Goal: Task Accomplishment & Management: Manage account settings

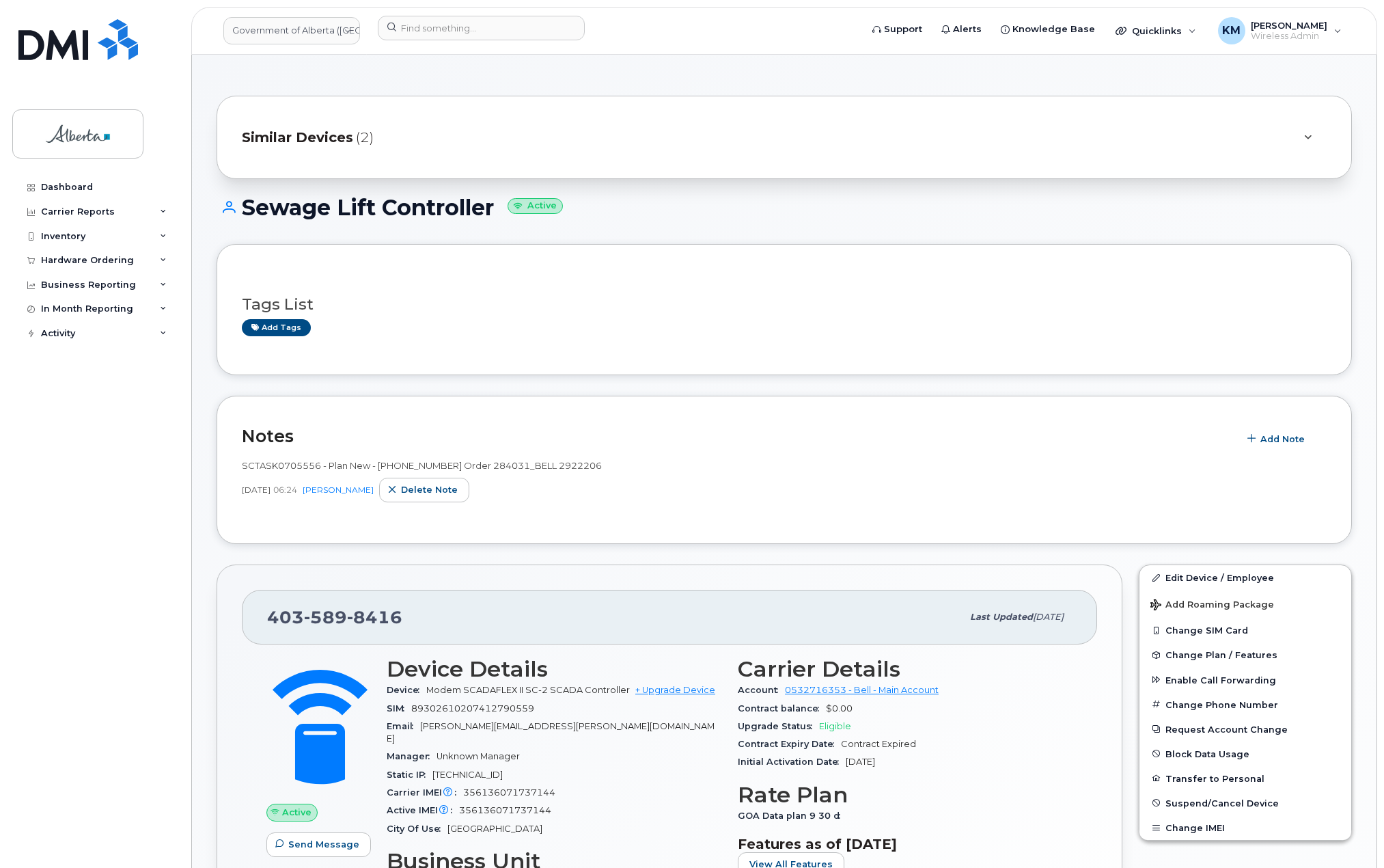
scroll to position [68, 0]
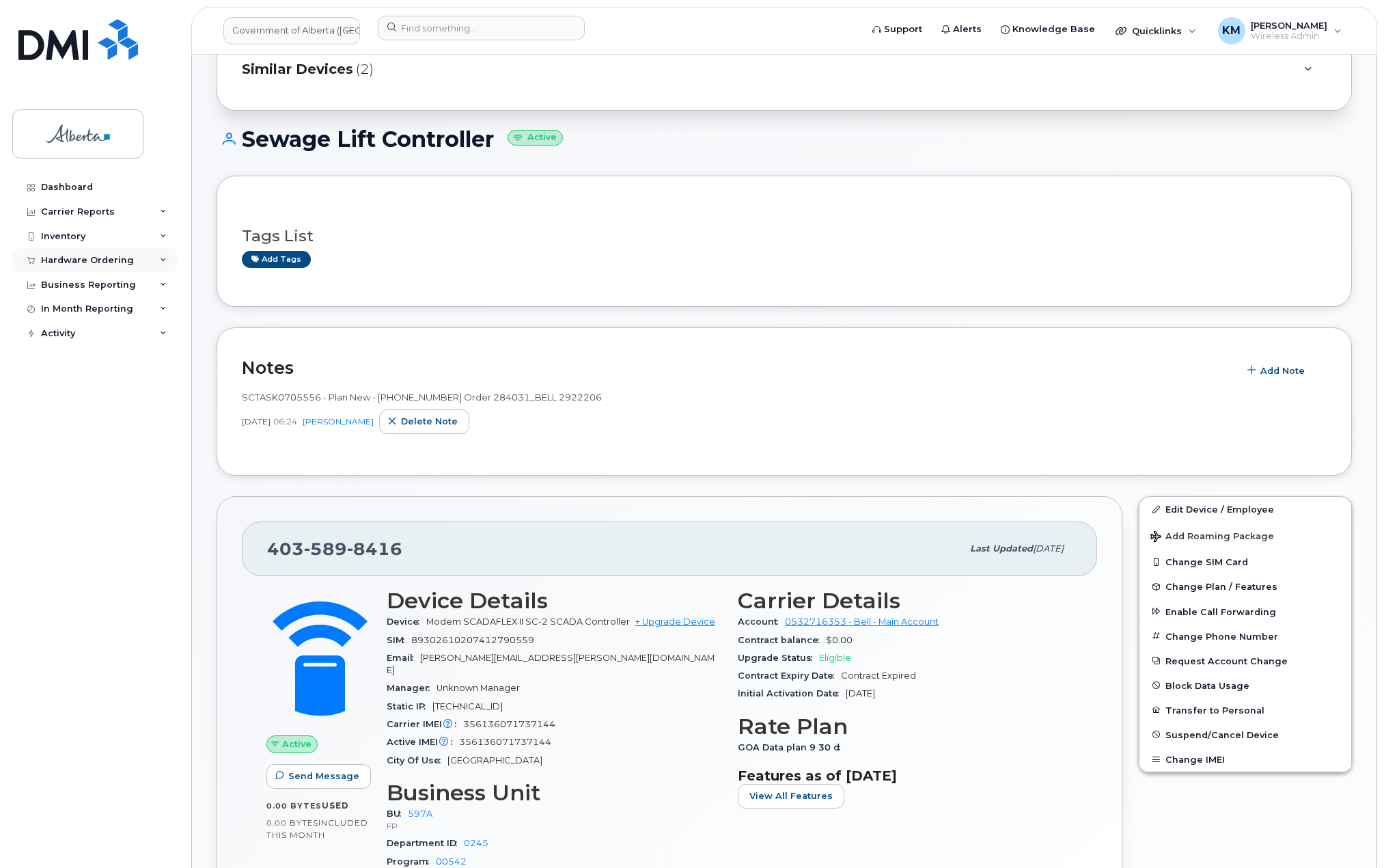
click at [85, 257] on div "Hardware Ordering" at bounding box center [87, 260] width 93 height 11
click at [68, 308] on div "Orders" at bounding box center [64, 312] width 34 height 12
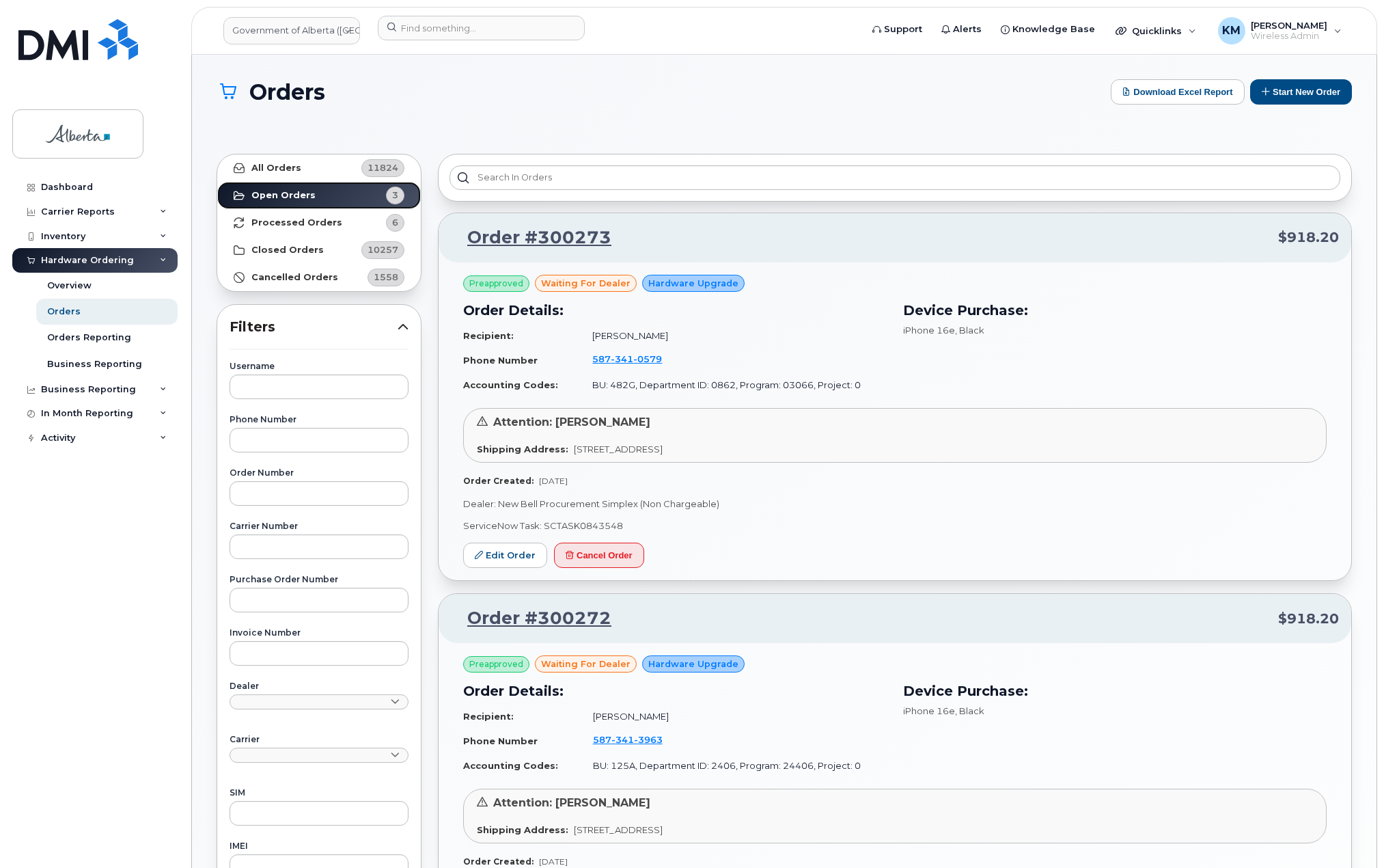
click at [275, 190] on strong "Open Orders" at bounding box center [283, 195] width 65 height 11
click at [273, 217] on strong "Processed Orders" at bounding box center [296, 223] width 91 height 11
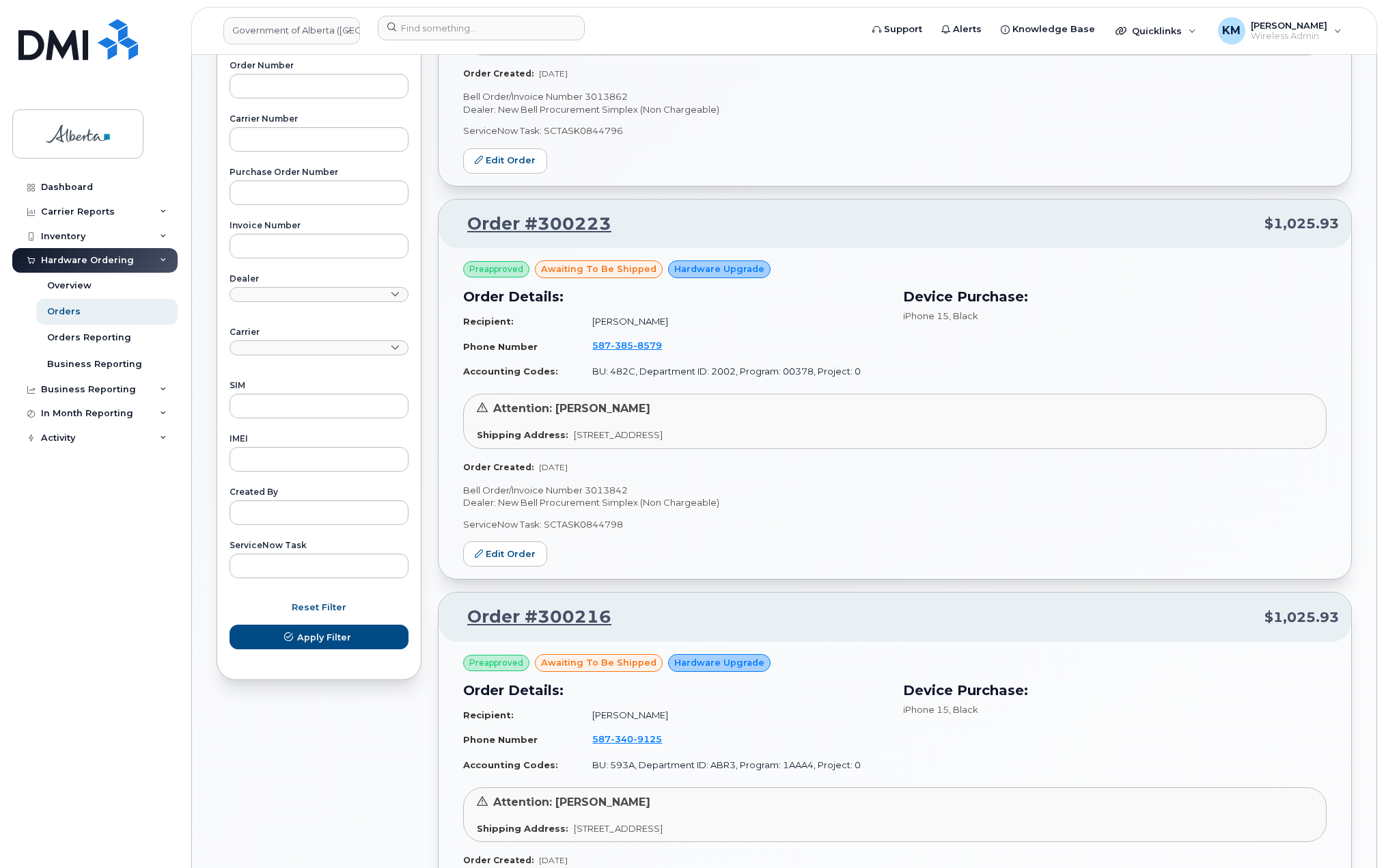
scroll to position [410, 0]
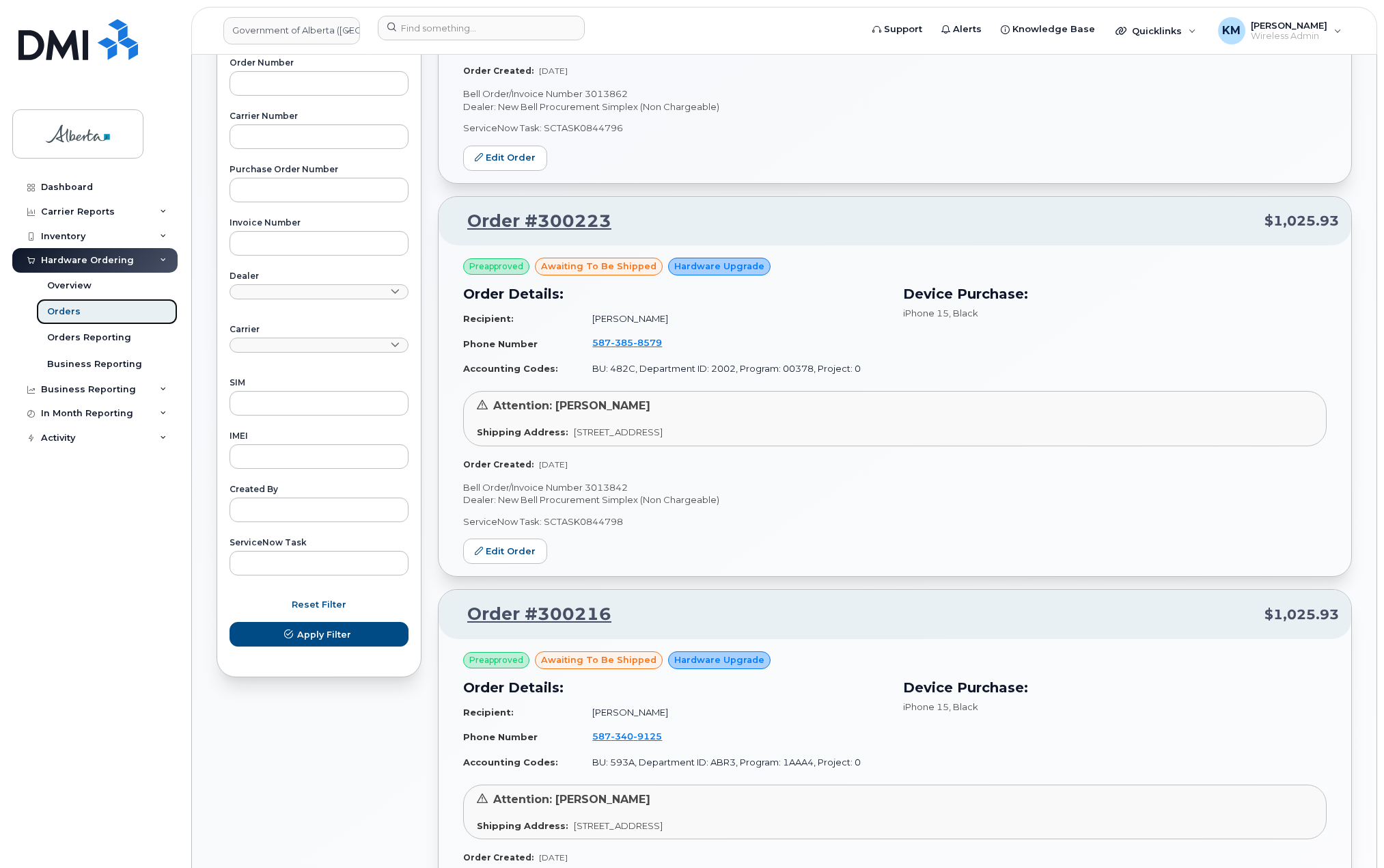
click at [83, 312] on link "Orders" at bounding box center [107, 312] width 141 height 26
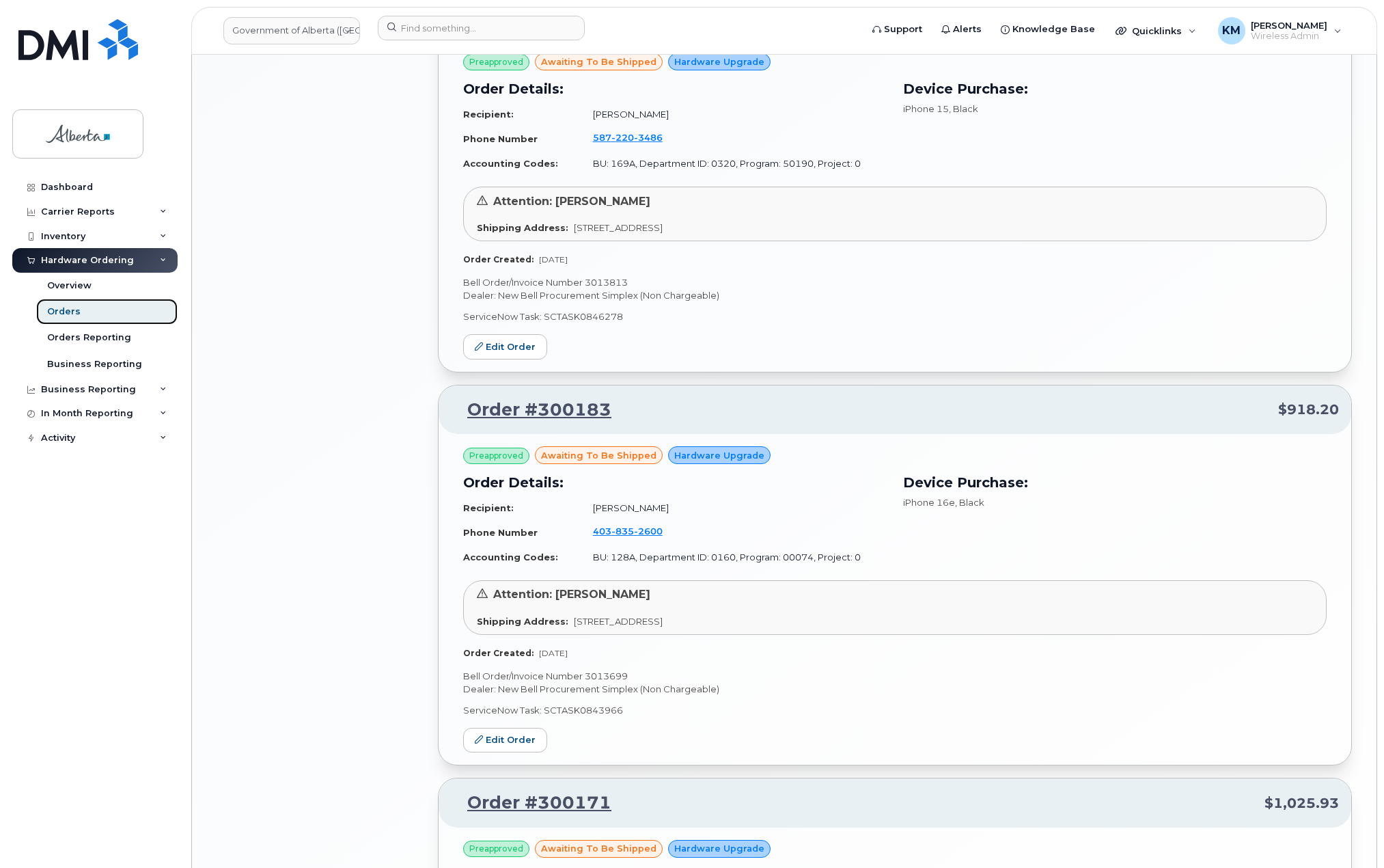
scroll to position [1435, 0]
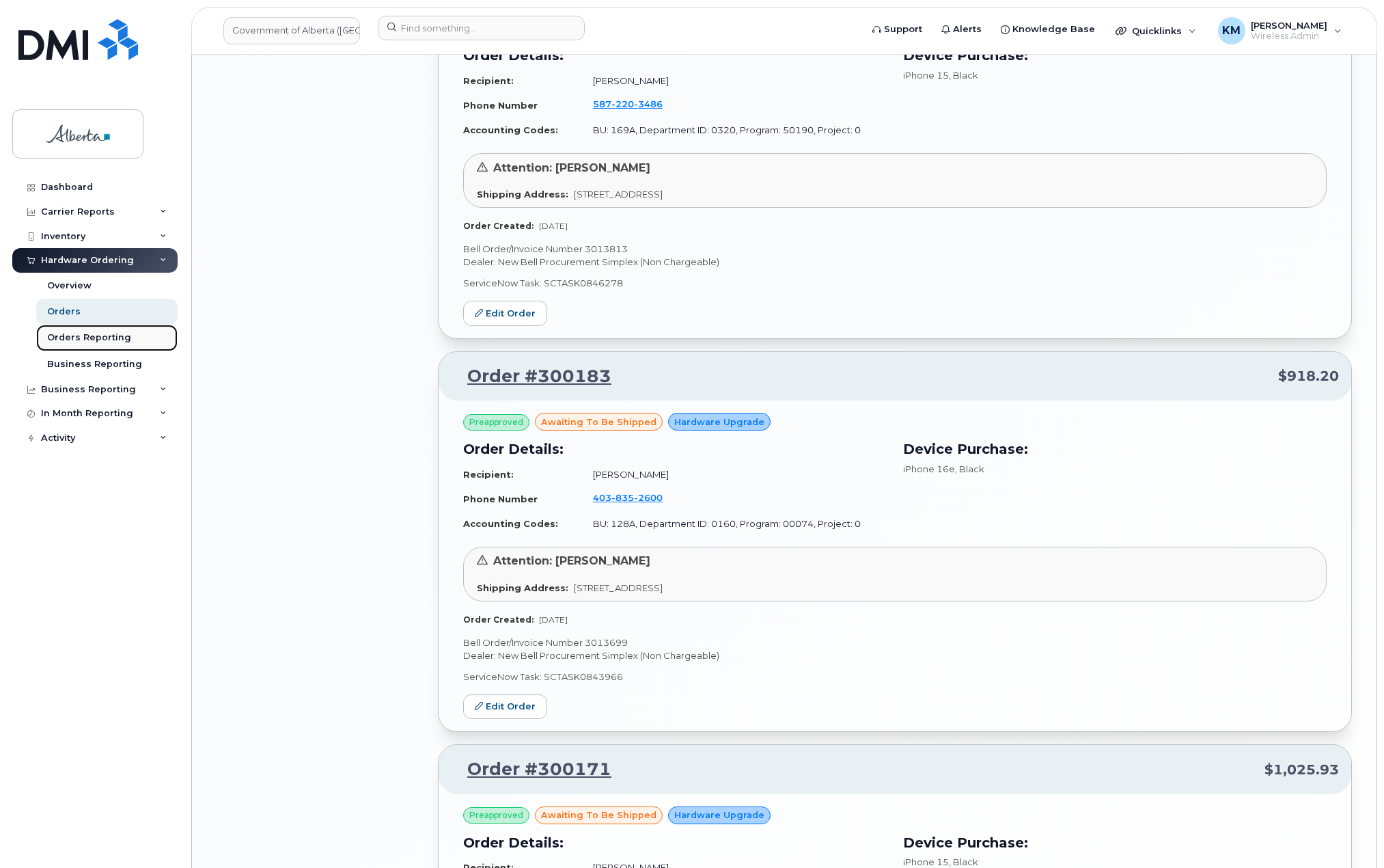
click at [63, 336] on div "Orders Reporting" at bounding box center [88, 337] width 84 height 12
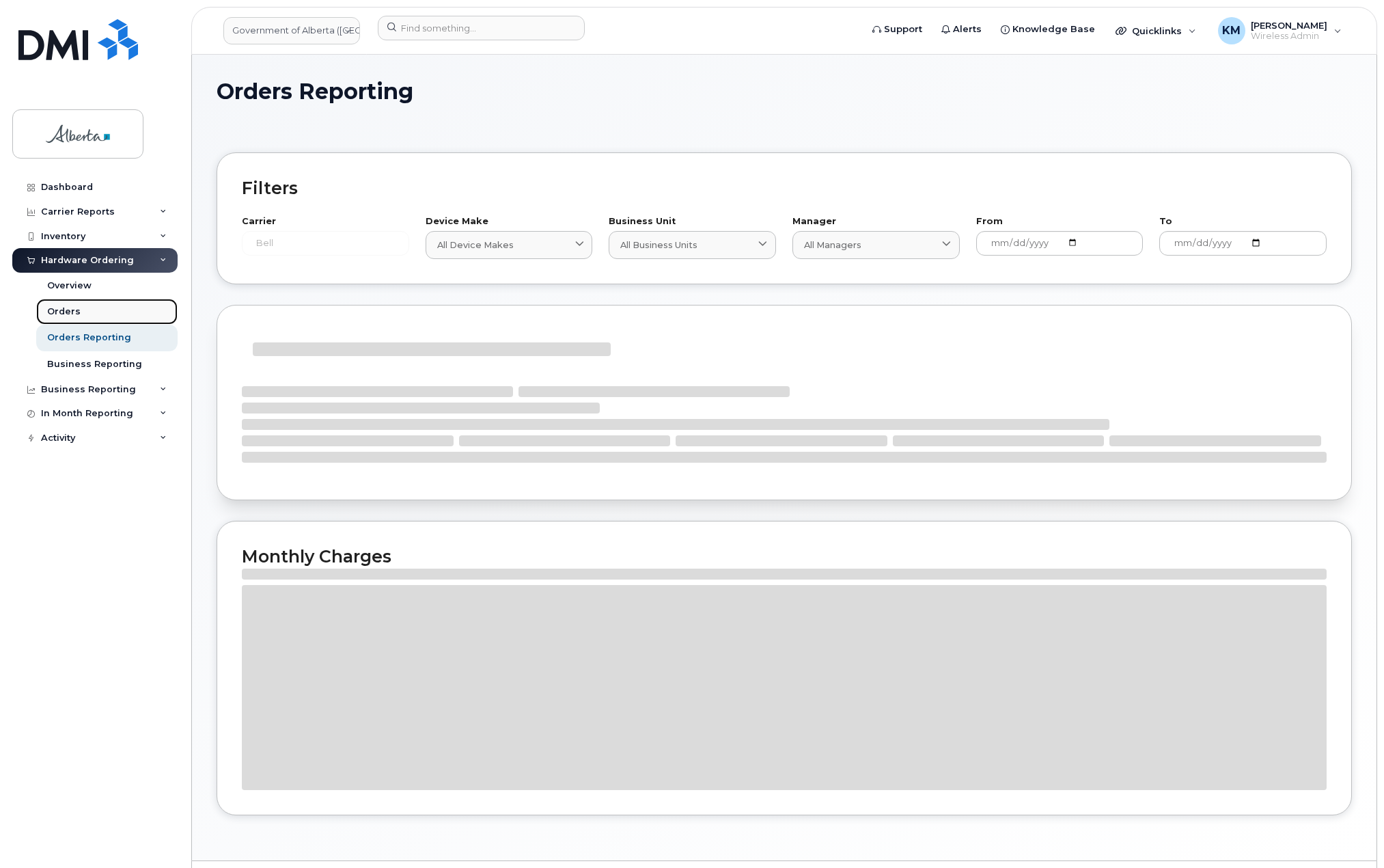
click at [65, 311] on div "Orders" at bounding box center [64, 312] width 34 height 12
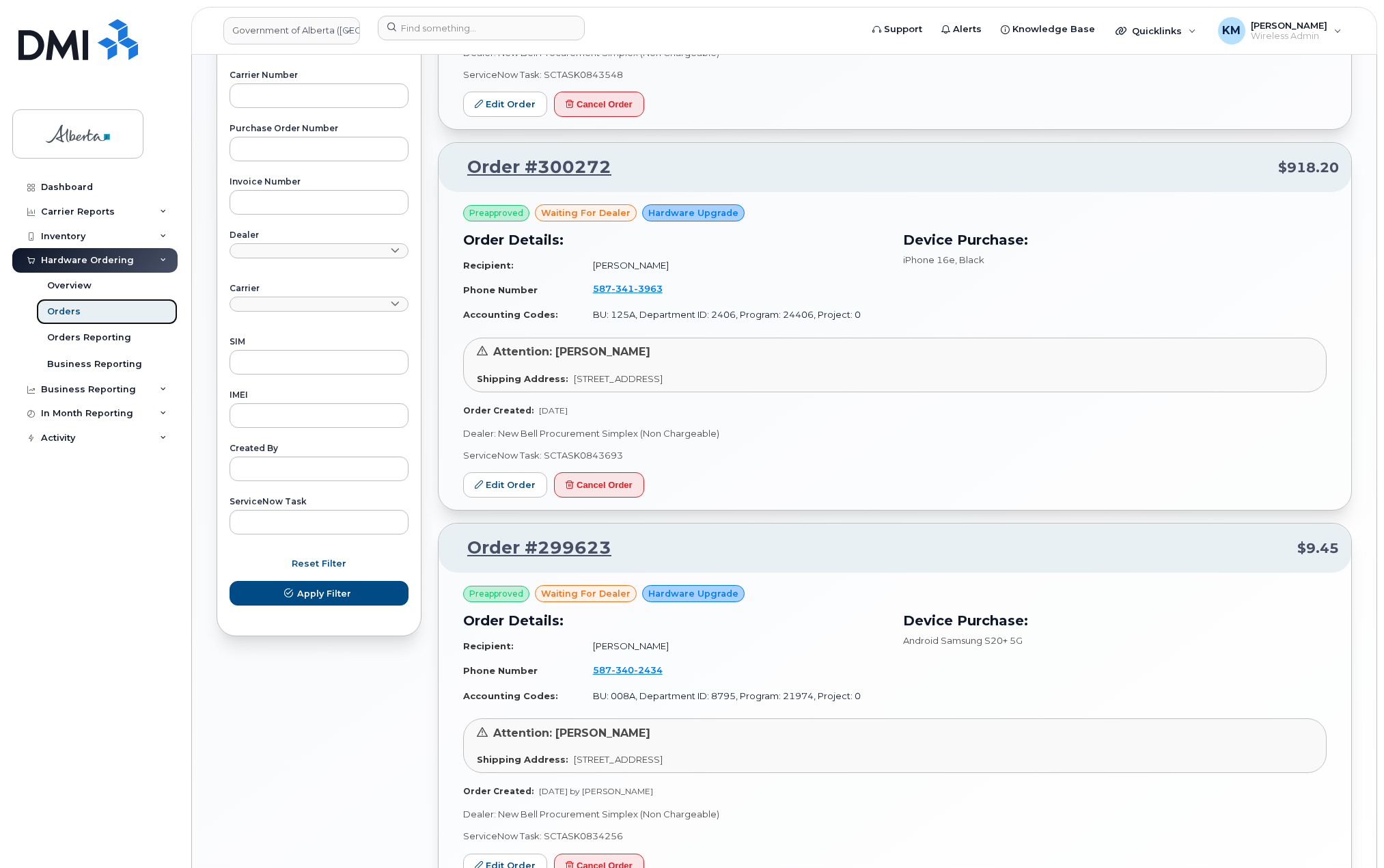
scroll to position [555, 0]
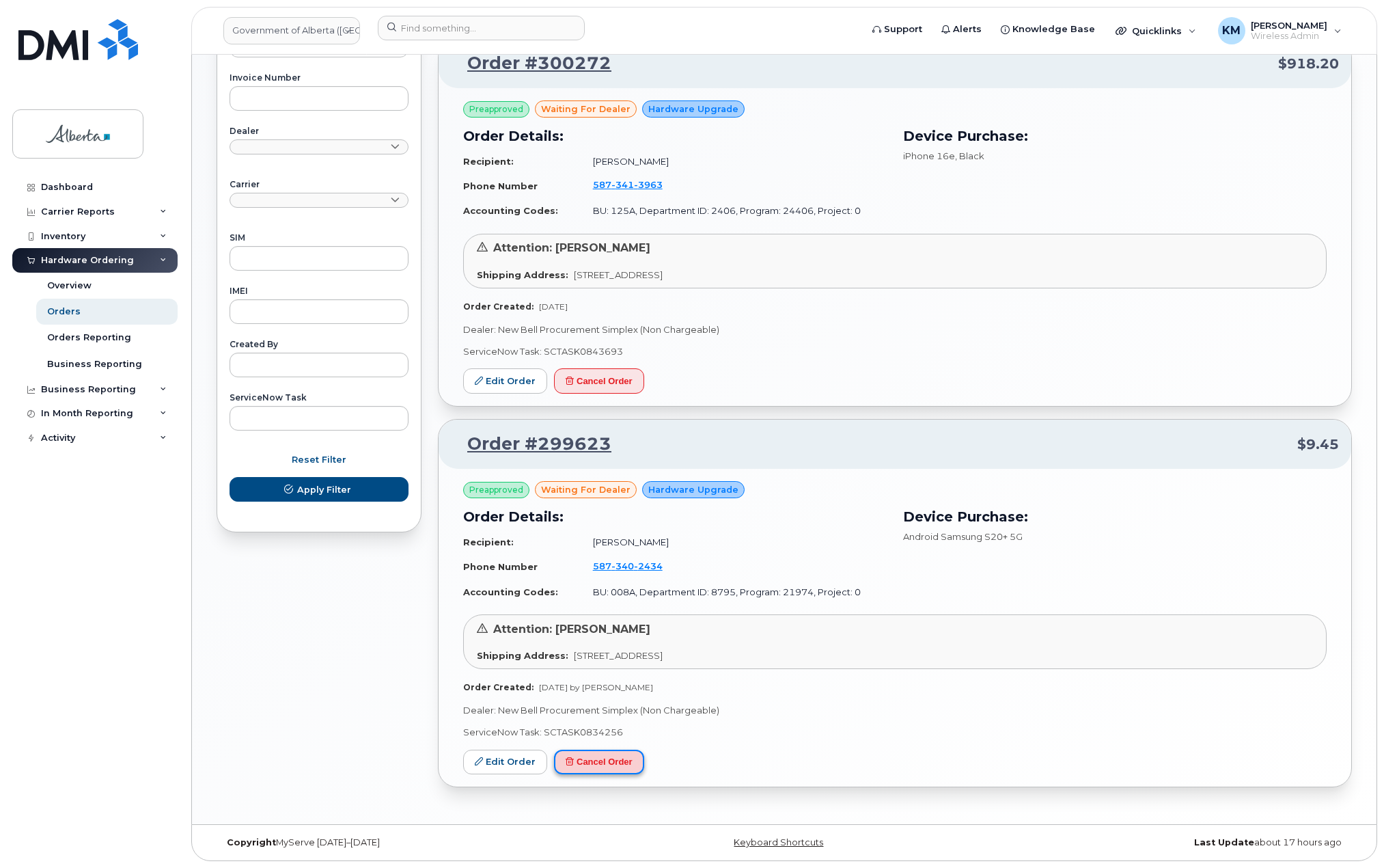
click at [601, 763] on button "Cancel Order" at bounding box center [598, 762] width 90 height 25
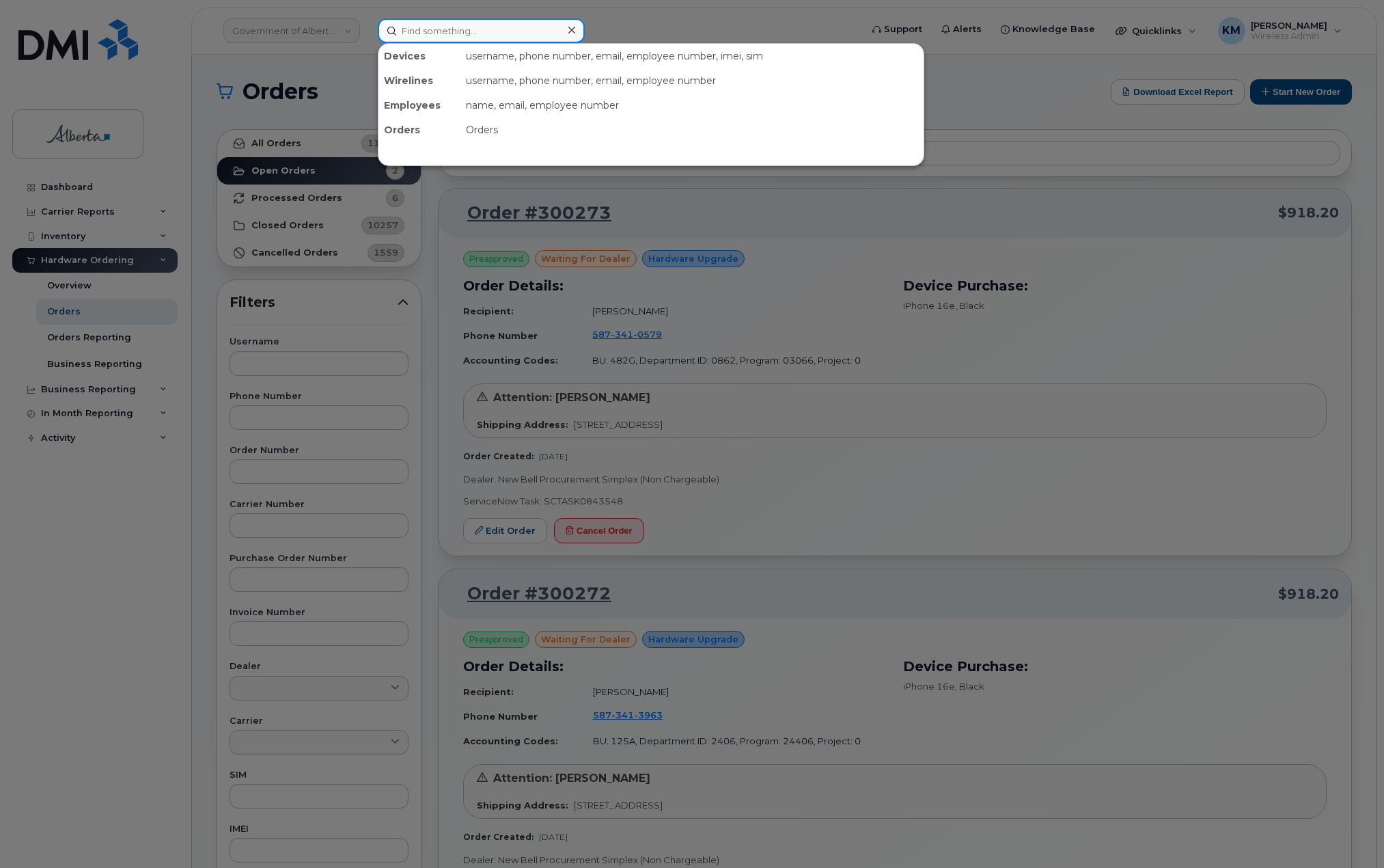
click at [436, 35] on input at bounding box center [482, 31] width 207 height 25
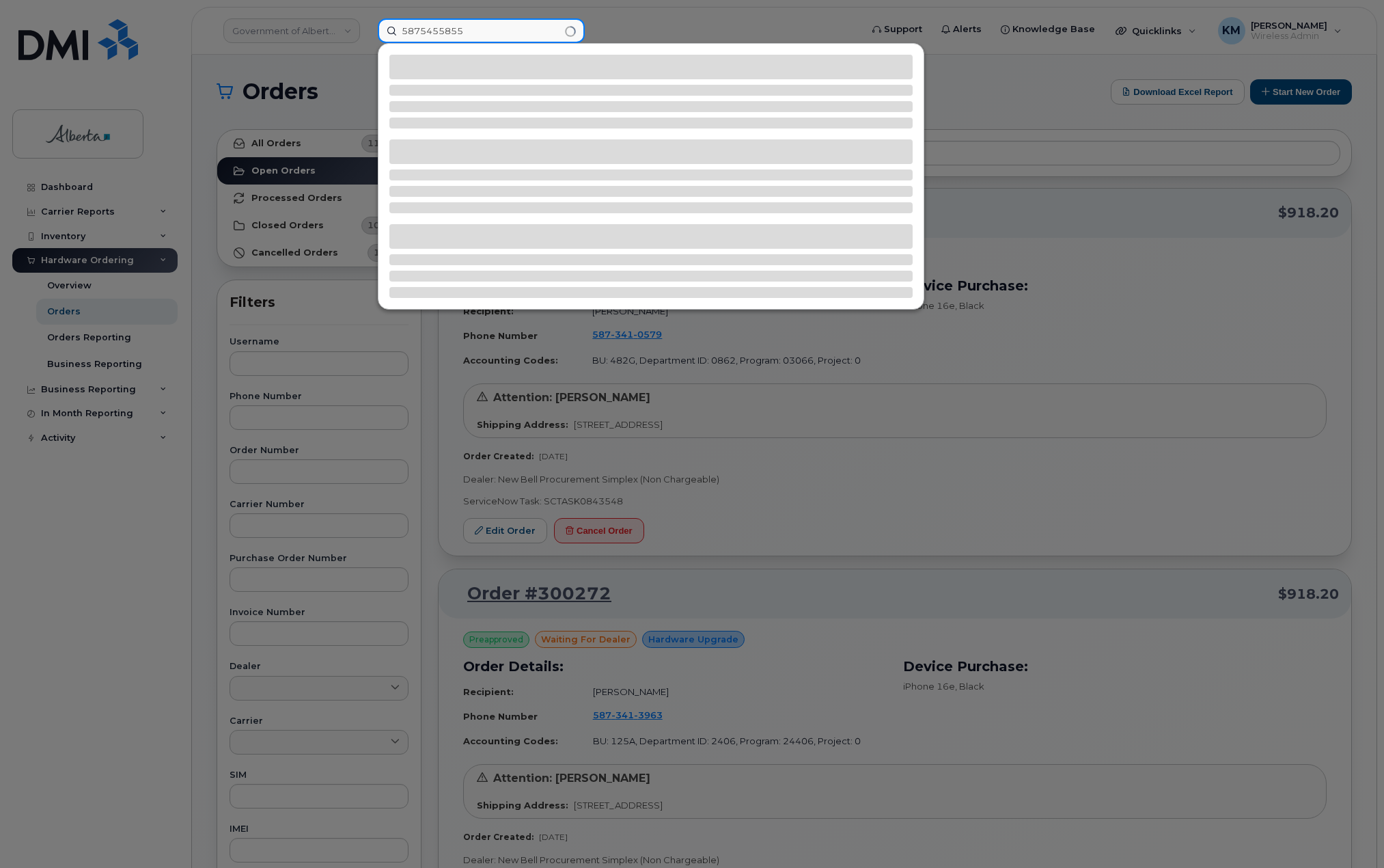
type input "5875455855"
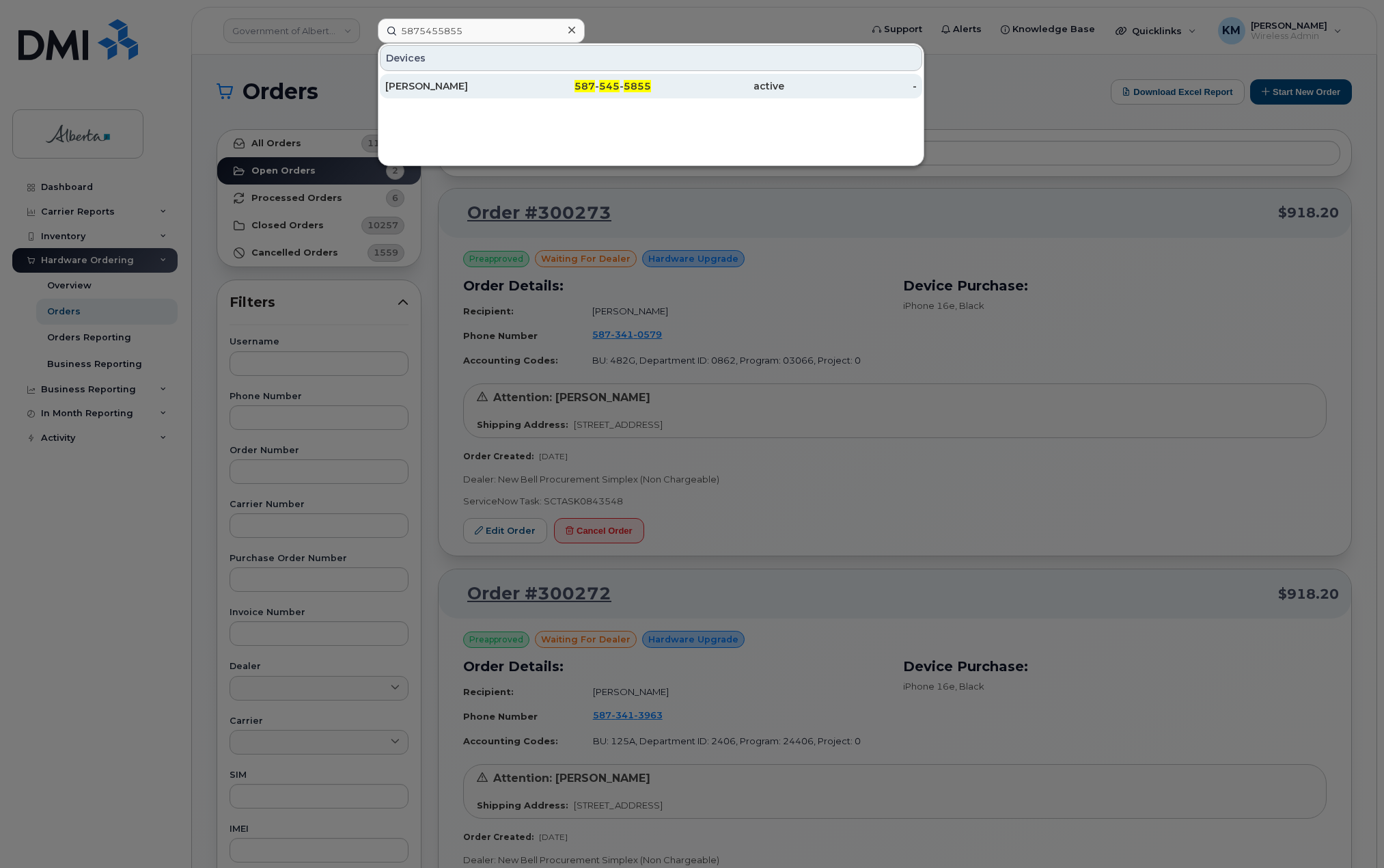
click at [452, 83] on div "Shainoor Kassam" at bounding box center [452, 86] width 133 height 14
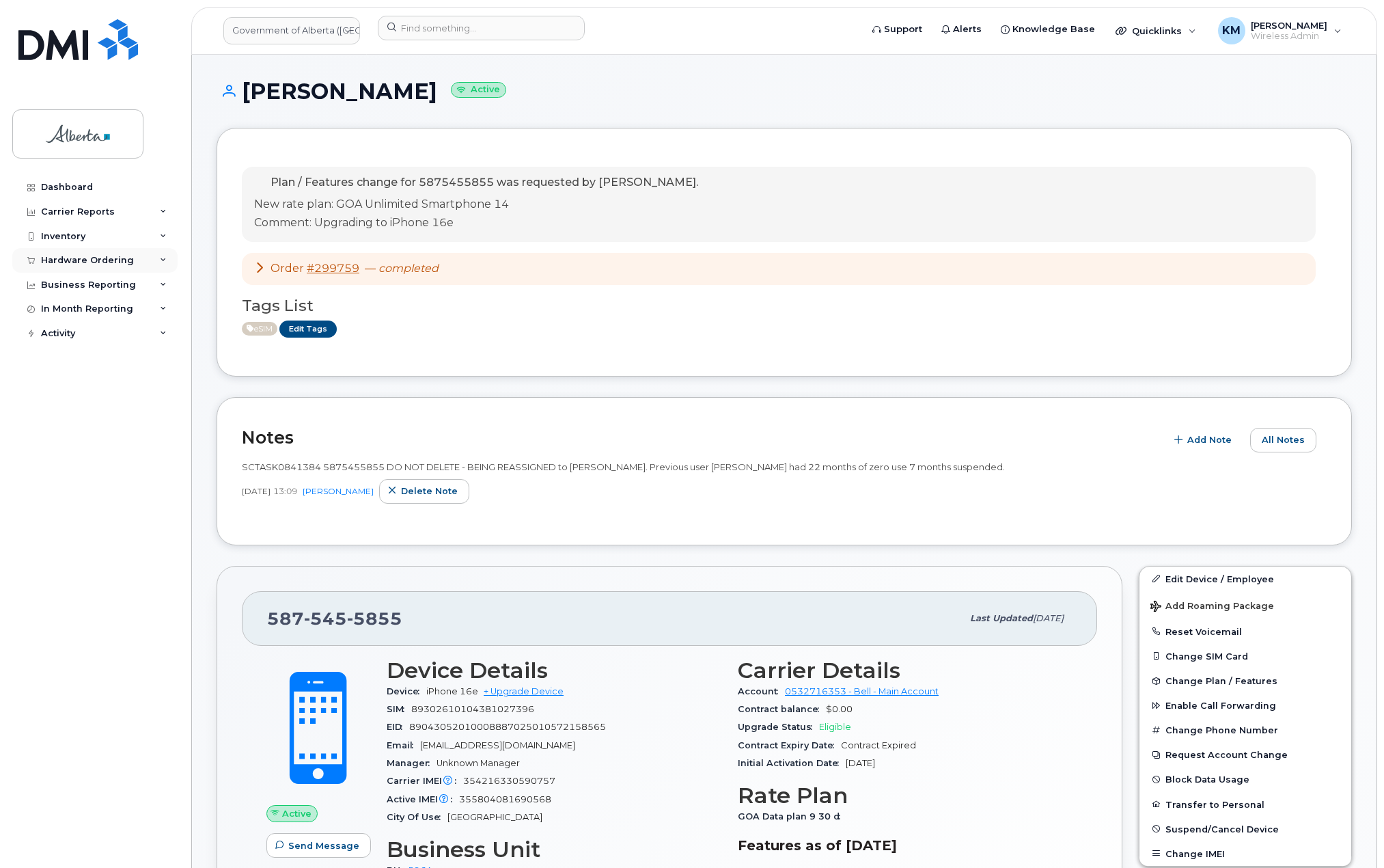
click at [93, 257] on div "Hardware Ordering" at bounding box center [87, 260] width 93 height 11
click at [65, 313] on div "Orders" at bounding box center [64, 312] width 34 height 12
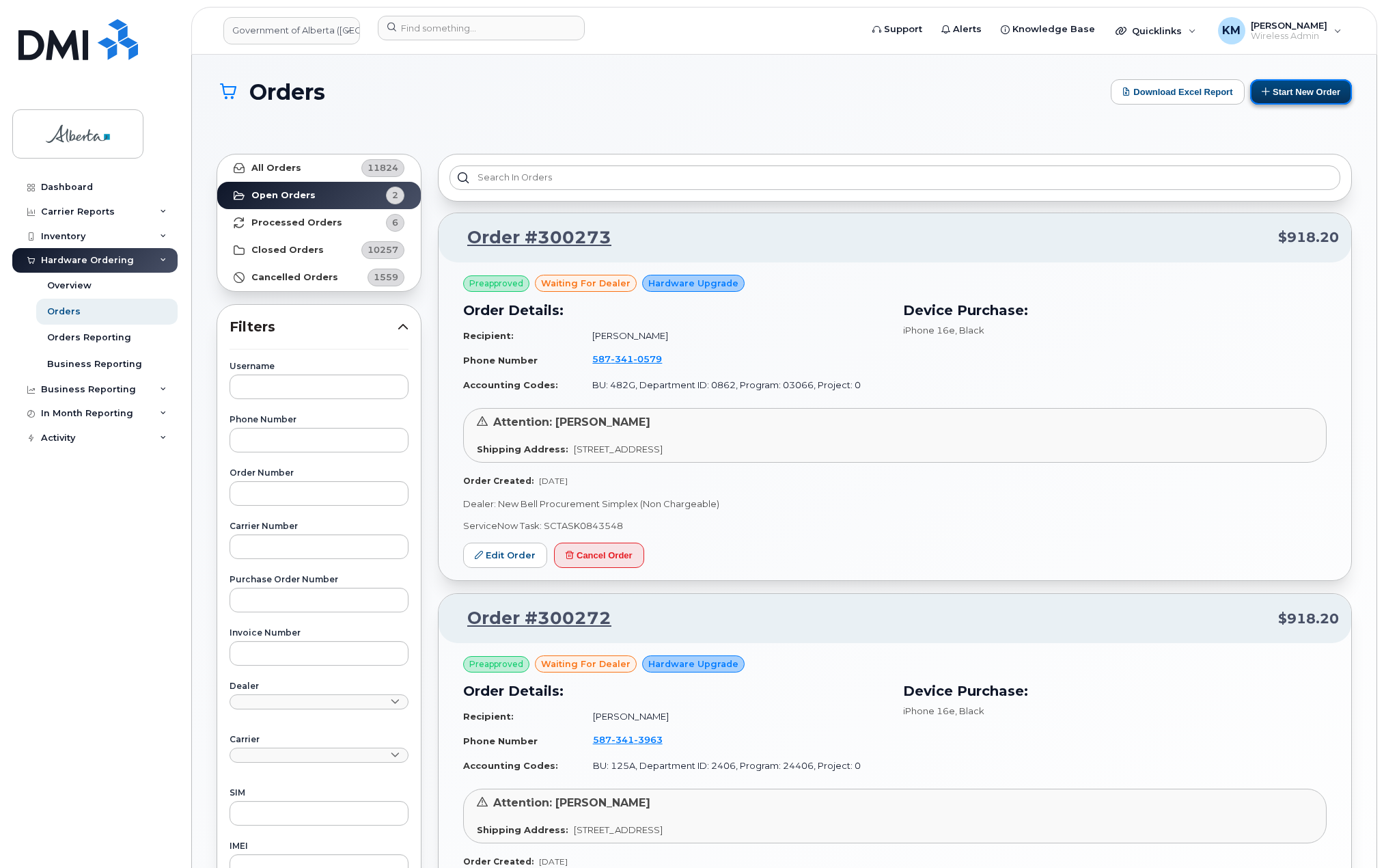
click at [1281, 96] on button "Start New Order" at bounding box center [1301, 91] width 102 height 25
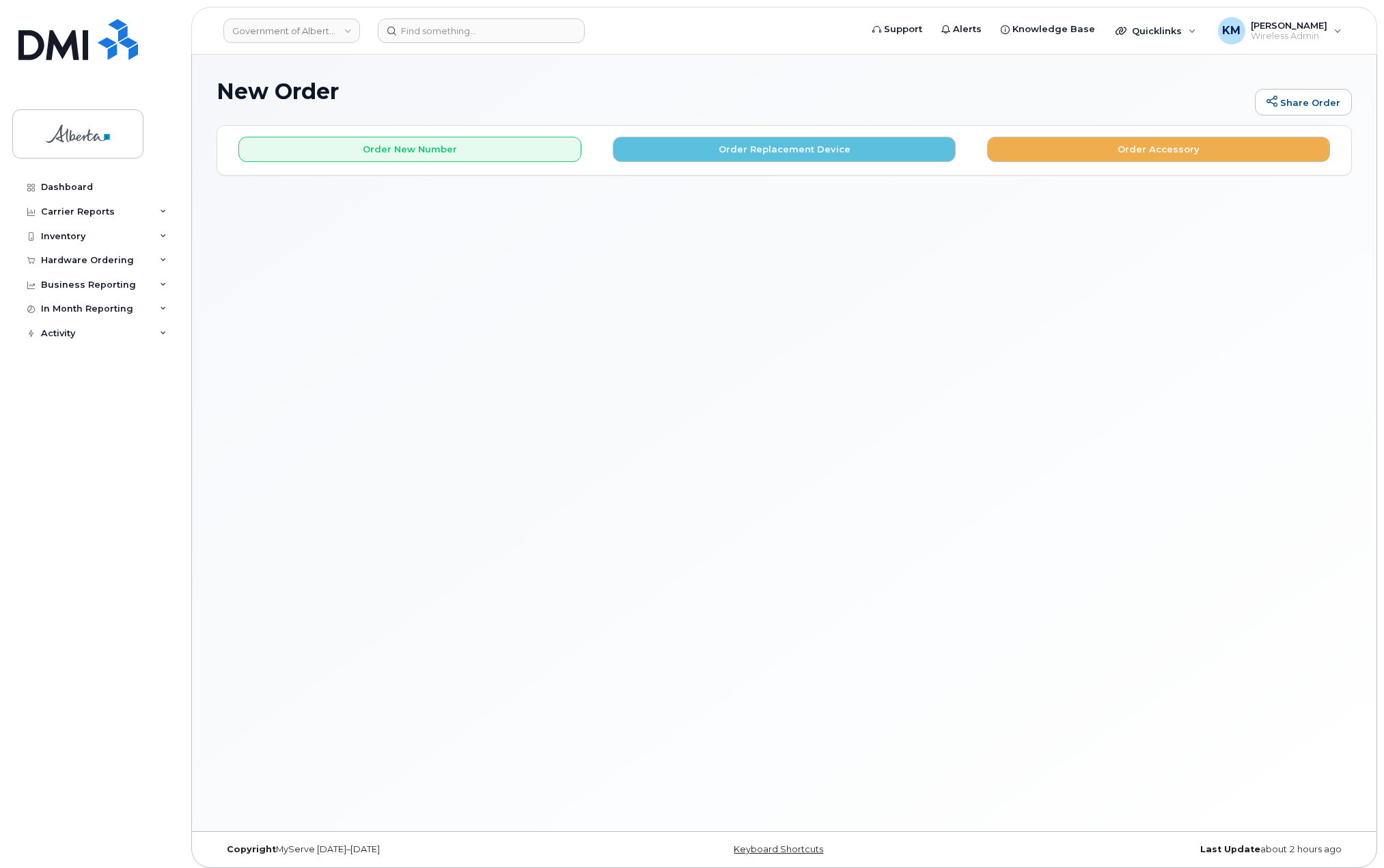
scroll to position [7, 0]
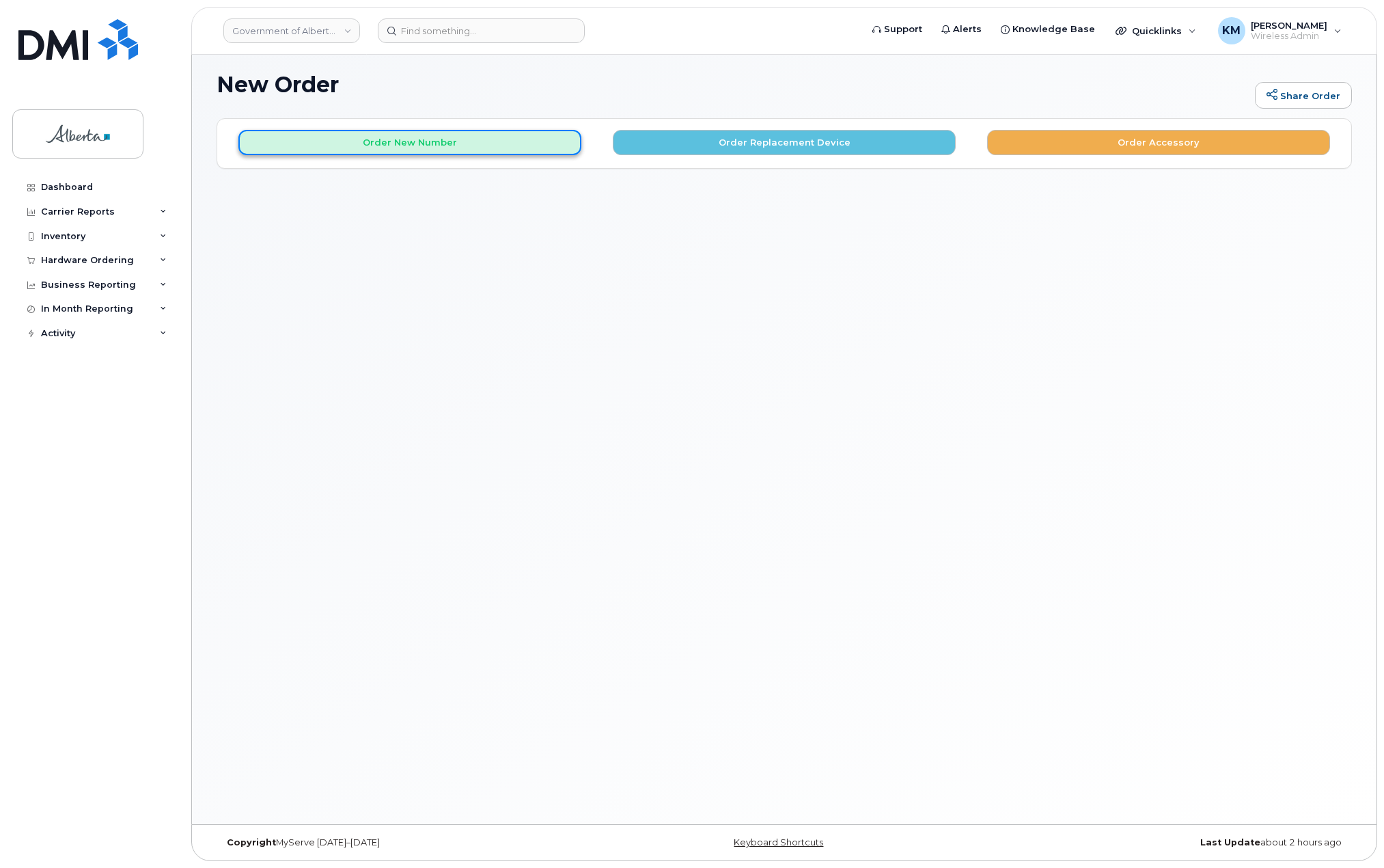
click at [507, 146] on button "Order New Number" at bounding box center [409, 142] width 343 height 25
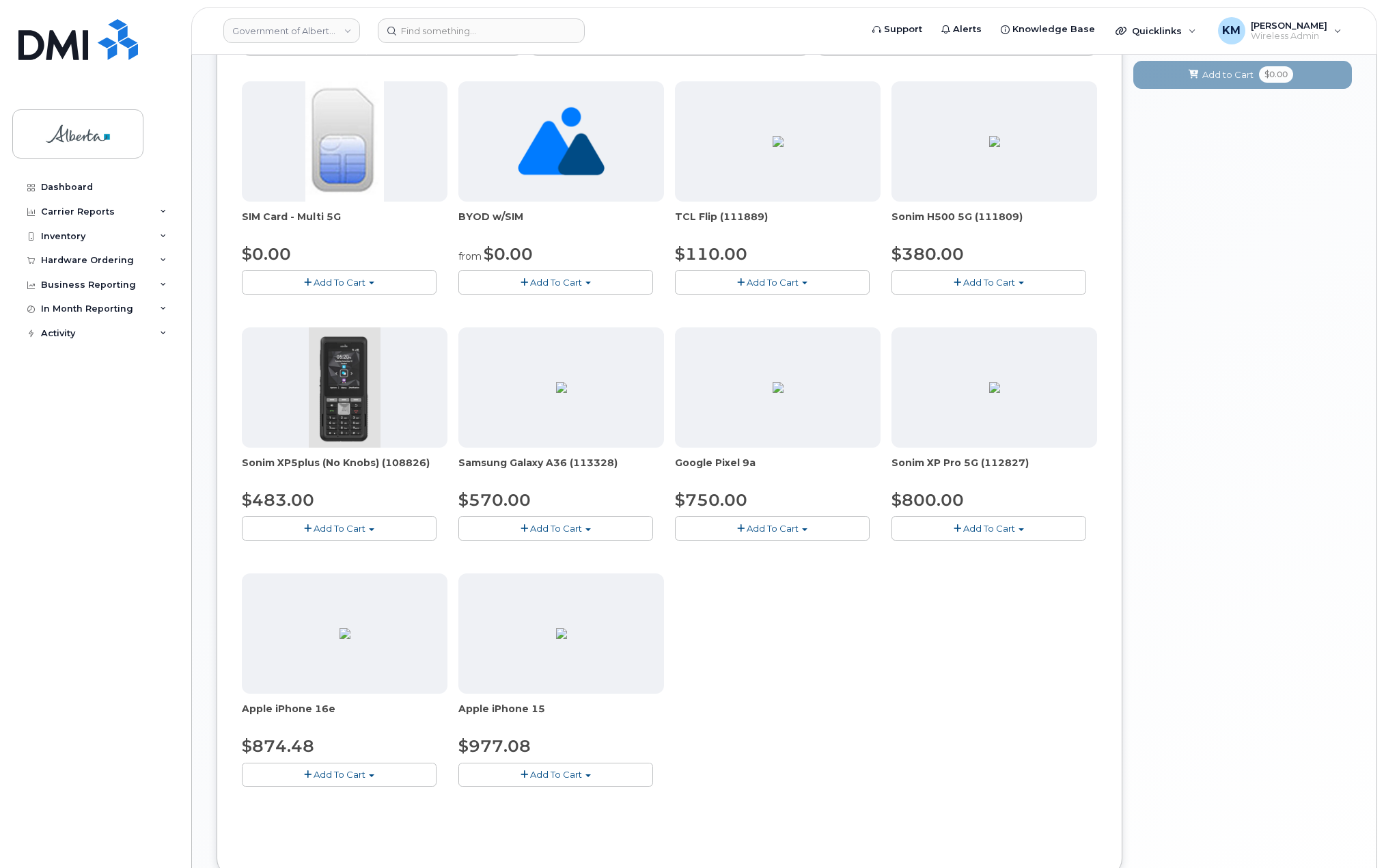
scroll to position [144, 0]
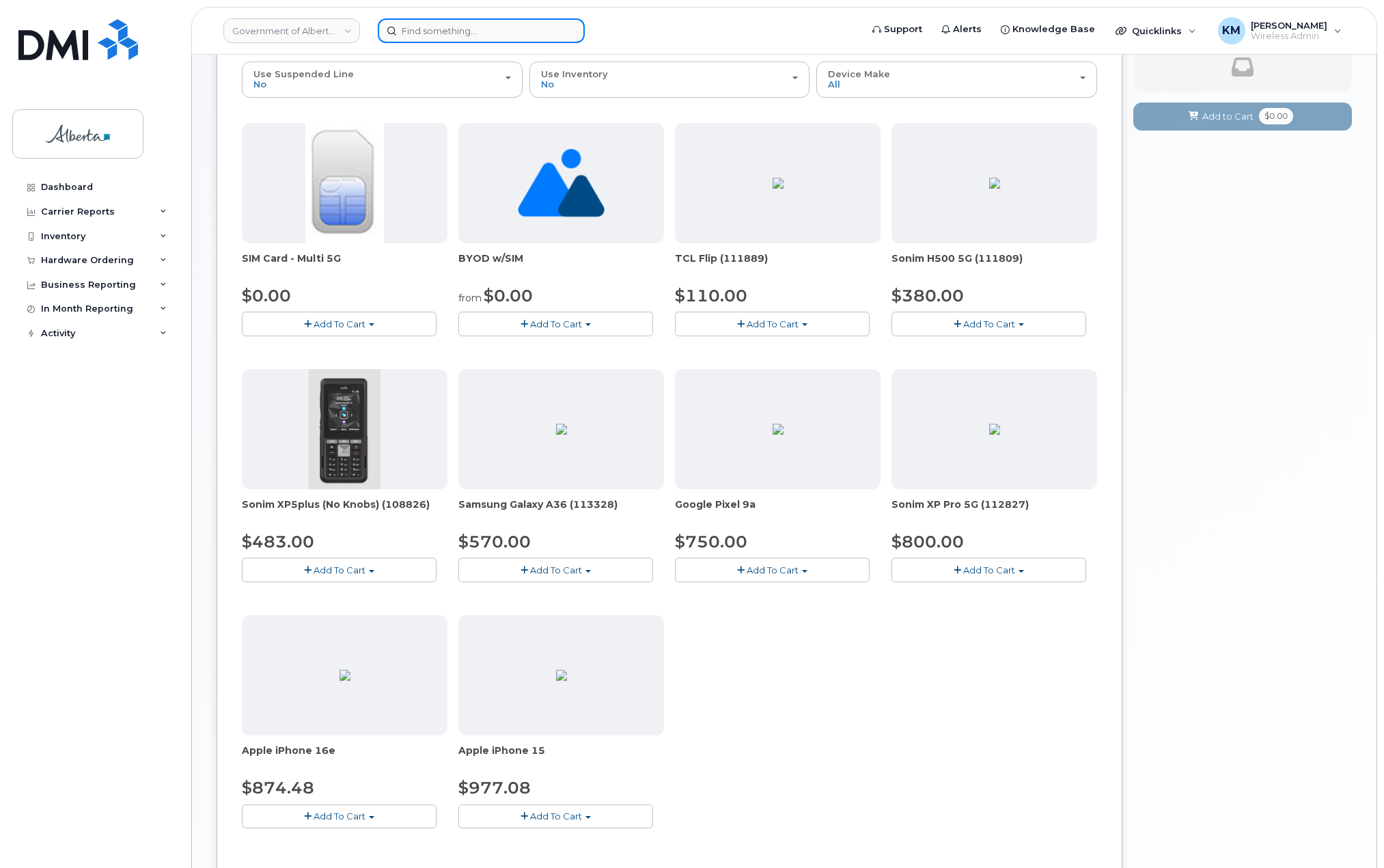
click at [441, 28] on input at bounding box center [482, 31] width 207 height 25
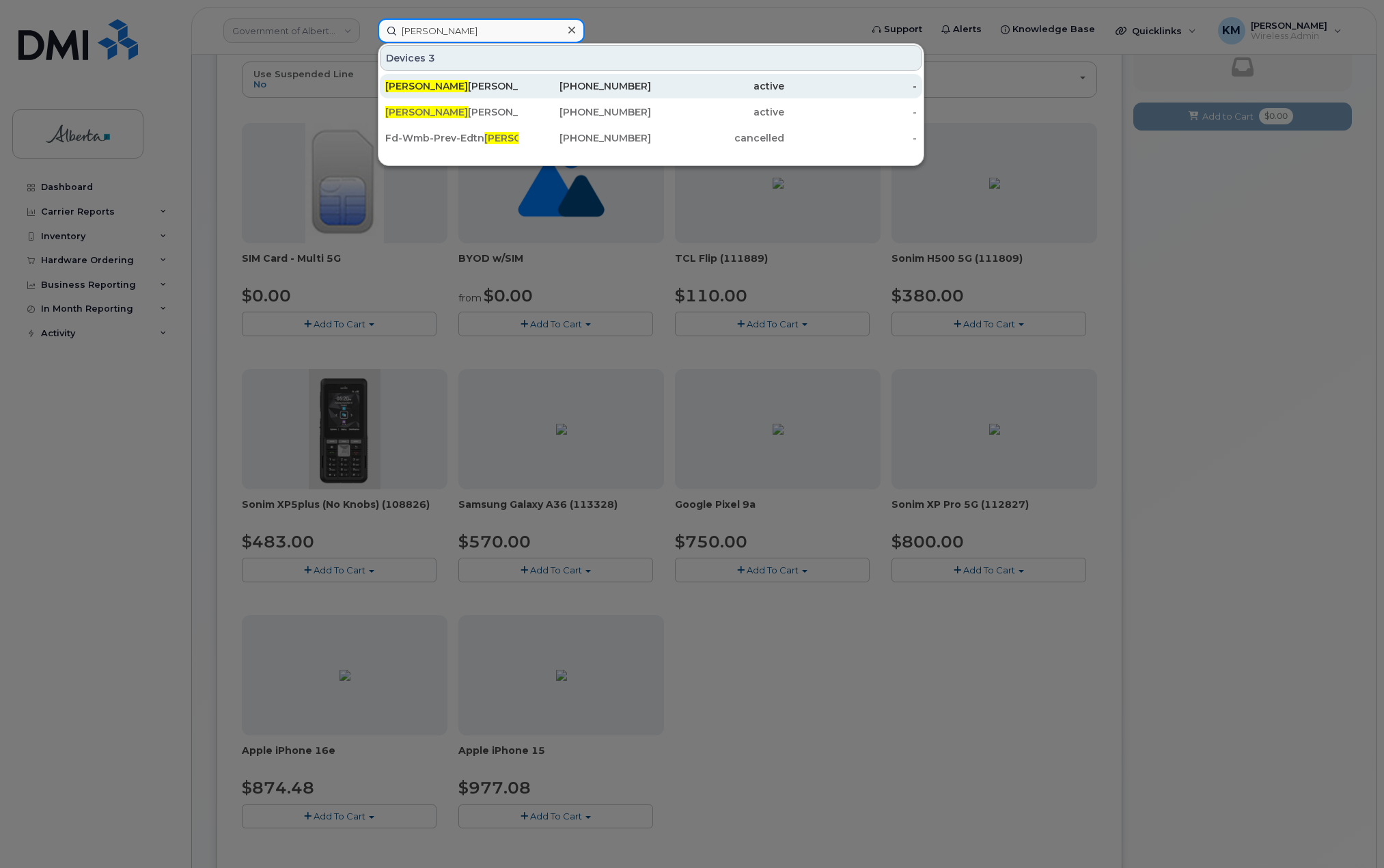
type input "dave sch"
click at [450, 78] on div "Dave Sch roeder" at bounding box center [452, 86] width 133 height 25
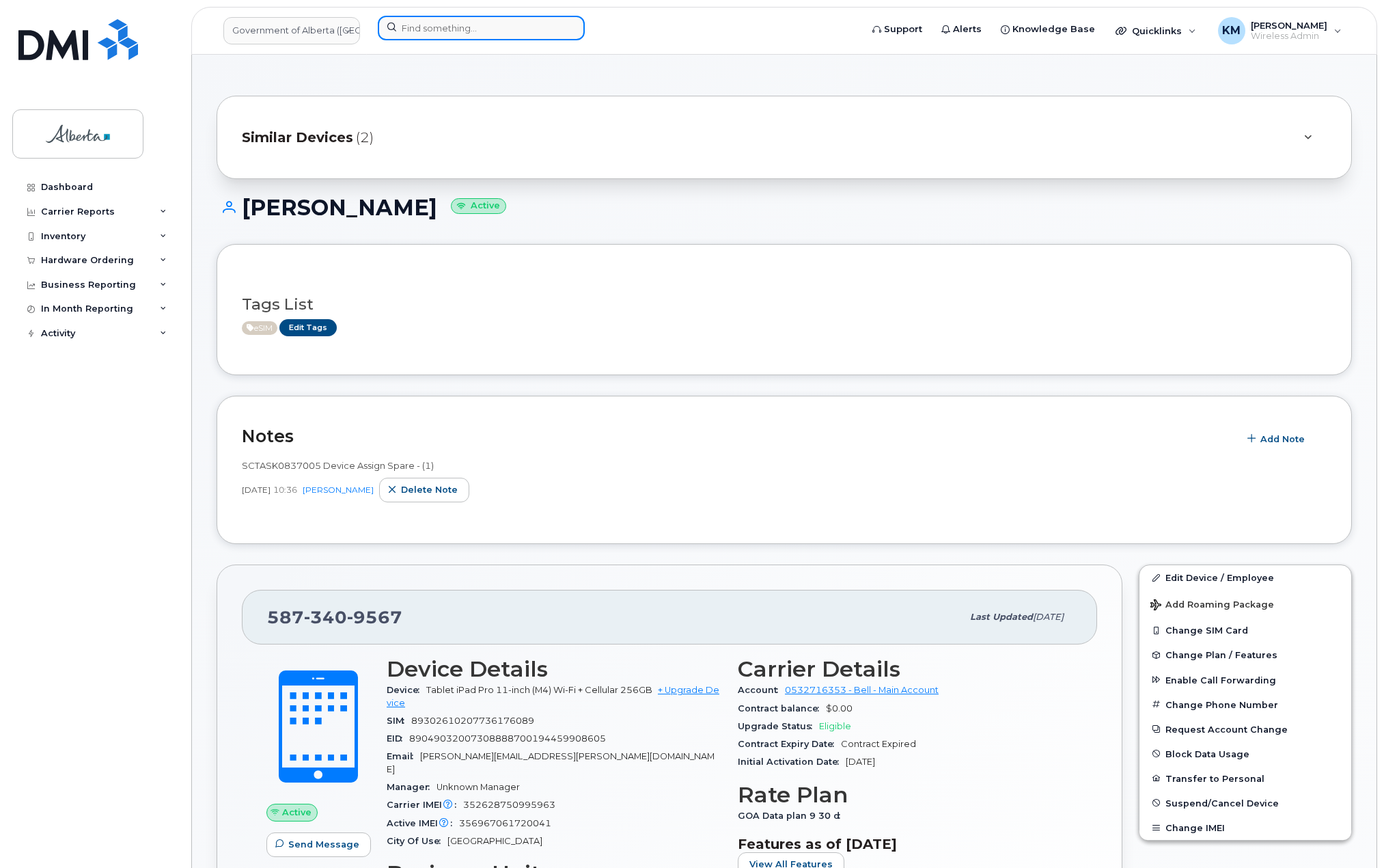
click at [419, 34] on input at bounding box center [482, 28] width 207 height 25
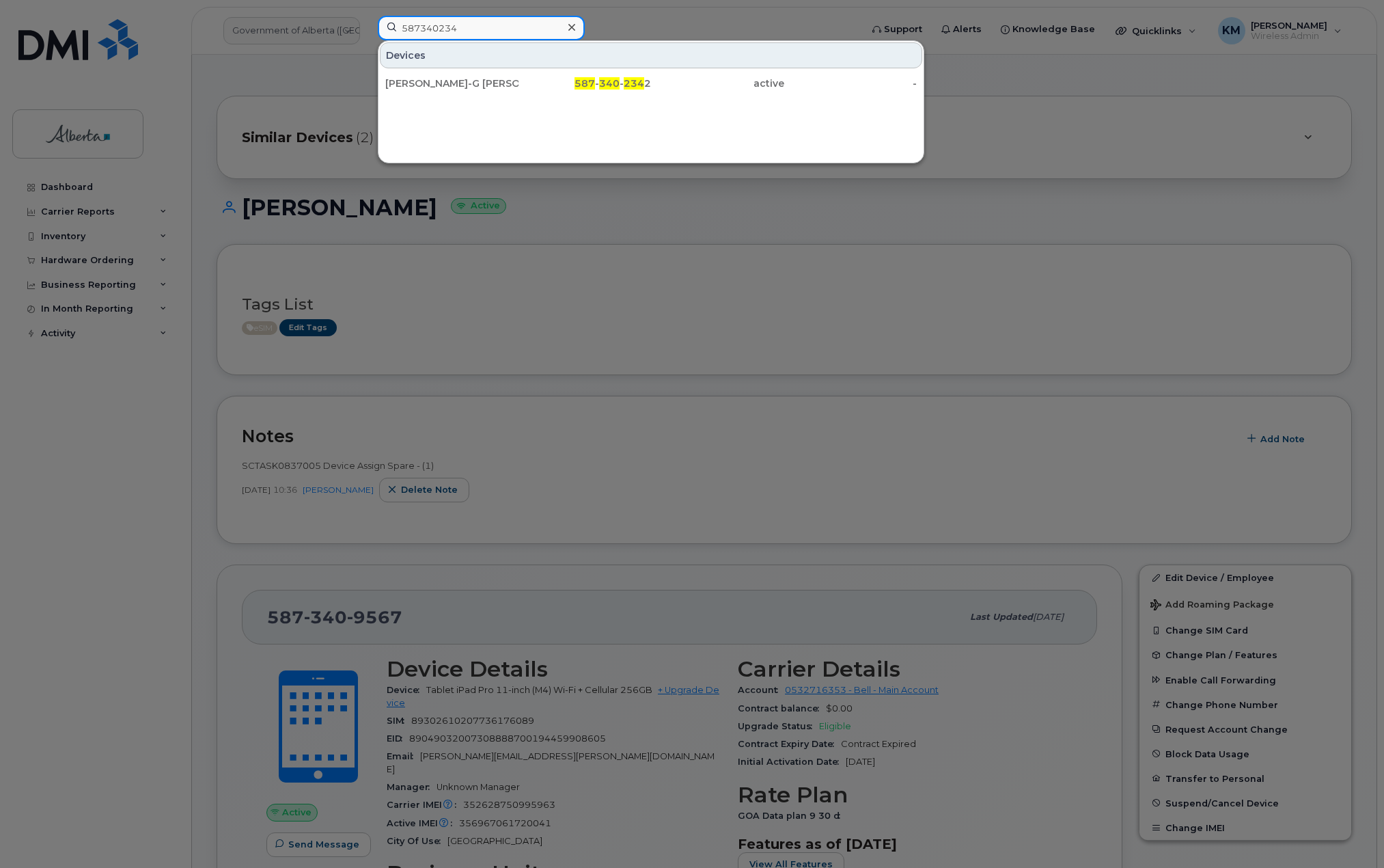
drag, startPoint x: 472, startPoint y: 29, endPoint x: 377, endPoint y: 28, distance: 95.0
click at [377, 28] on div "587340234 Devices [PERSON_NAME]-G [PERSON_NAME] 587 - 340 - 234 2 active -" at bounding box center [615, 30] width 496 height 30
type input "5873402434"
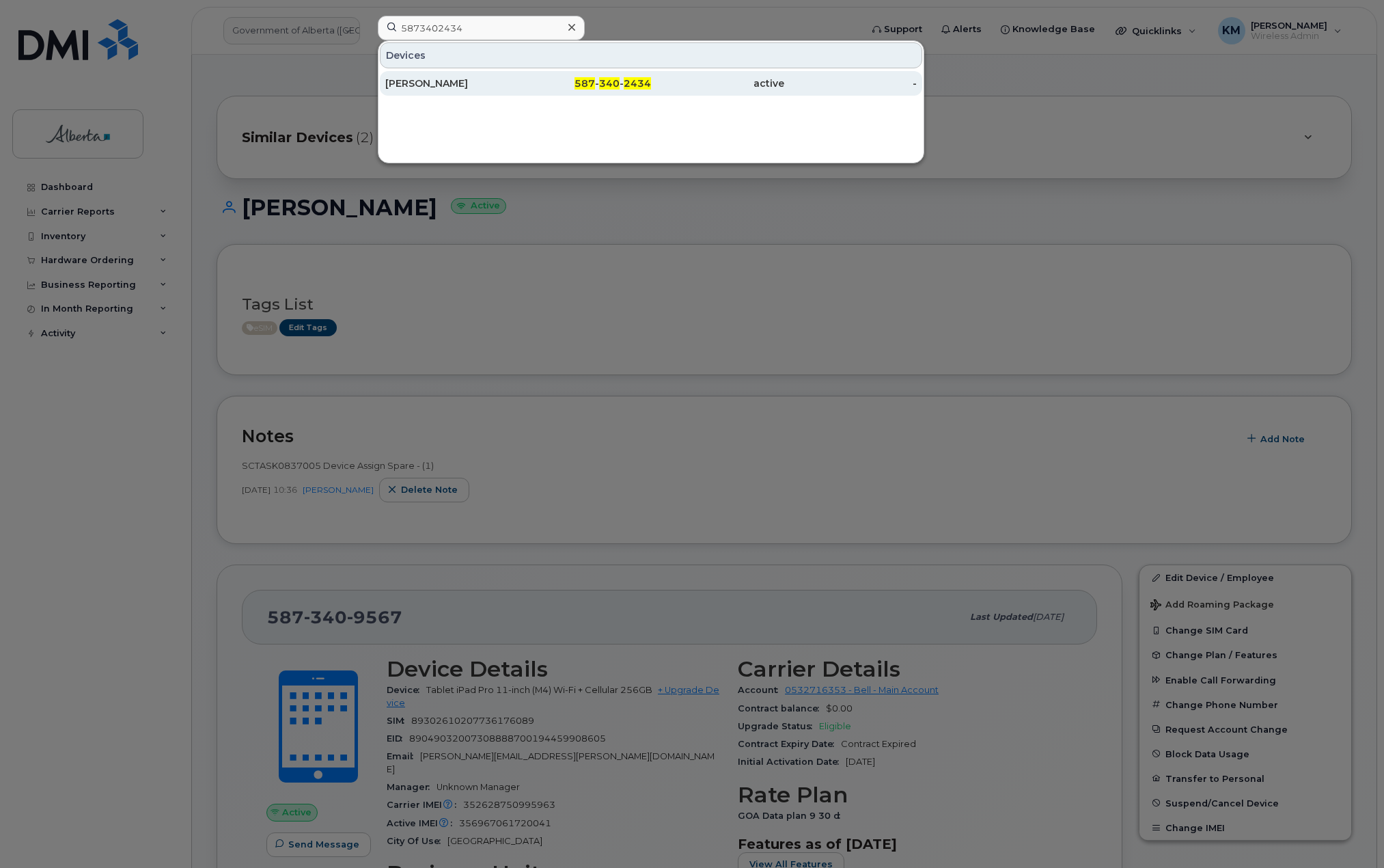
click at [425, 91] on div "[PERSON_NAME]" at bounding box center [452, 84] width 133 height 25
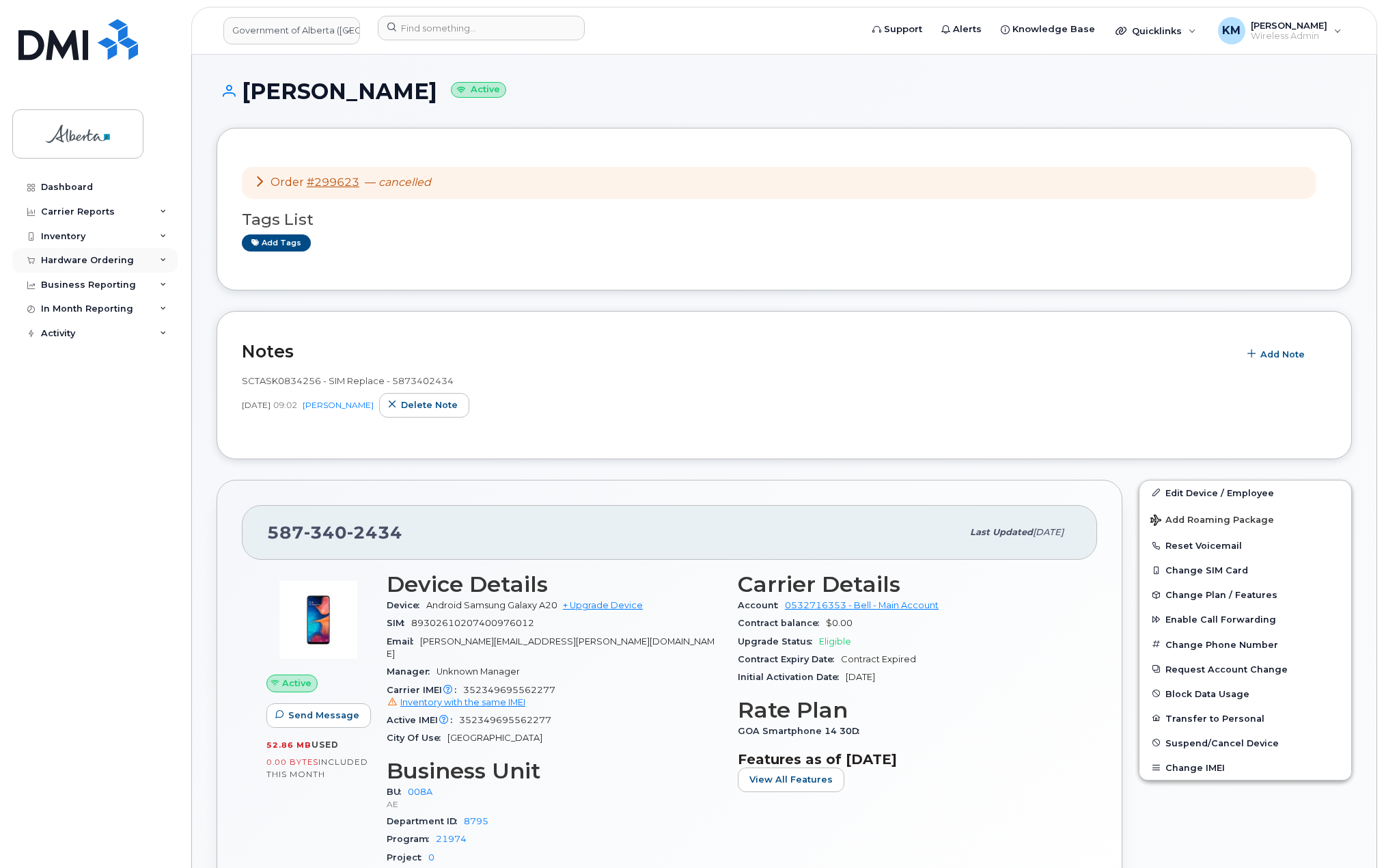
click at [81, 263] on div "Hardware Ordering" at bounding box center [87, 260] width 93 height 11
click at [70, 306] on div "Orders" at bounding box center [64, 312] width 34 height 12
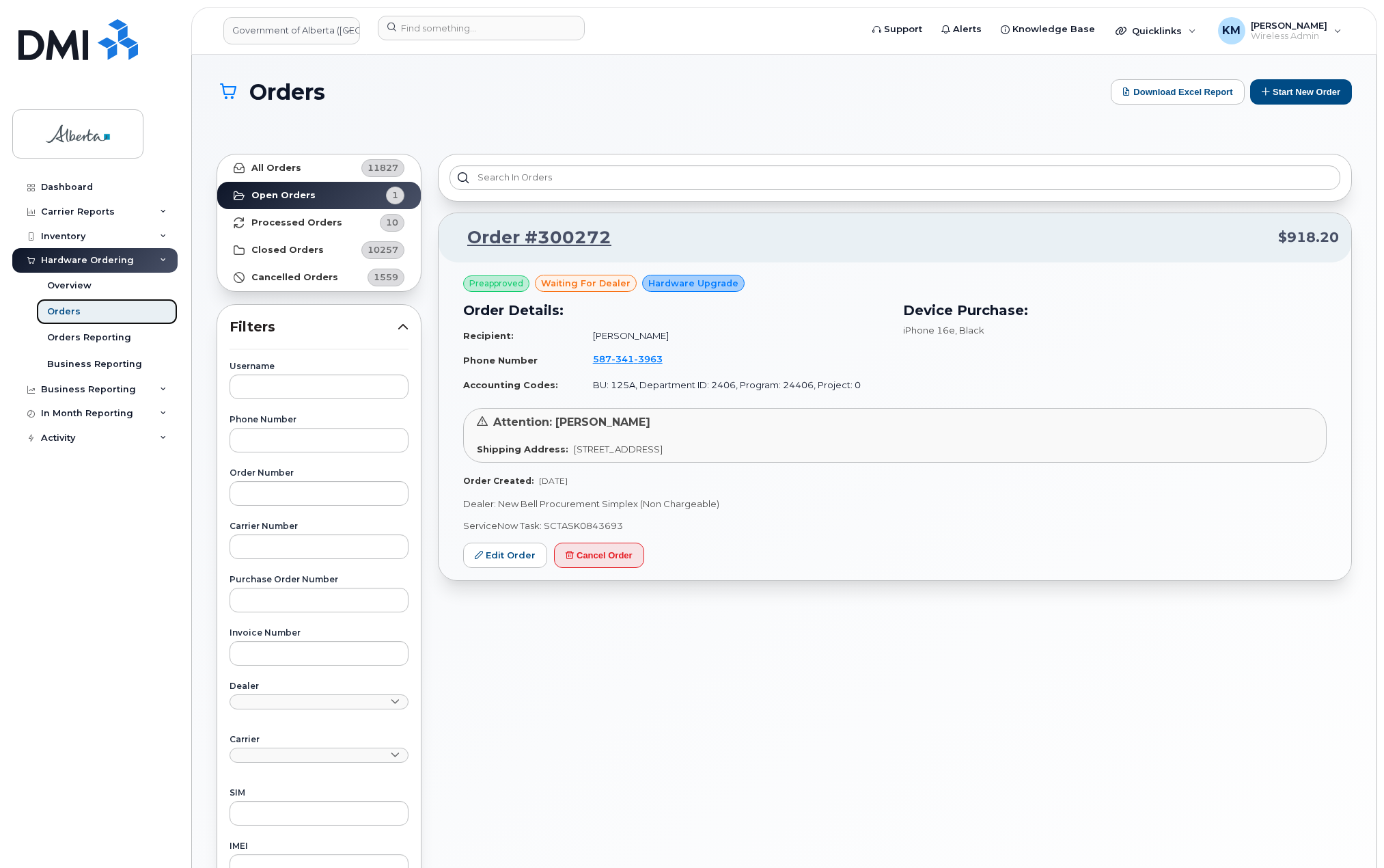
click at [75, 307] on div "Orders" at bounding box center [64, 312] width 34 height 12
click at [84, 187] on div "Dashboard" at bounding box center [67, 187] width 52 height 11
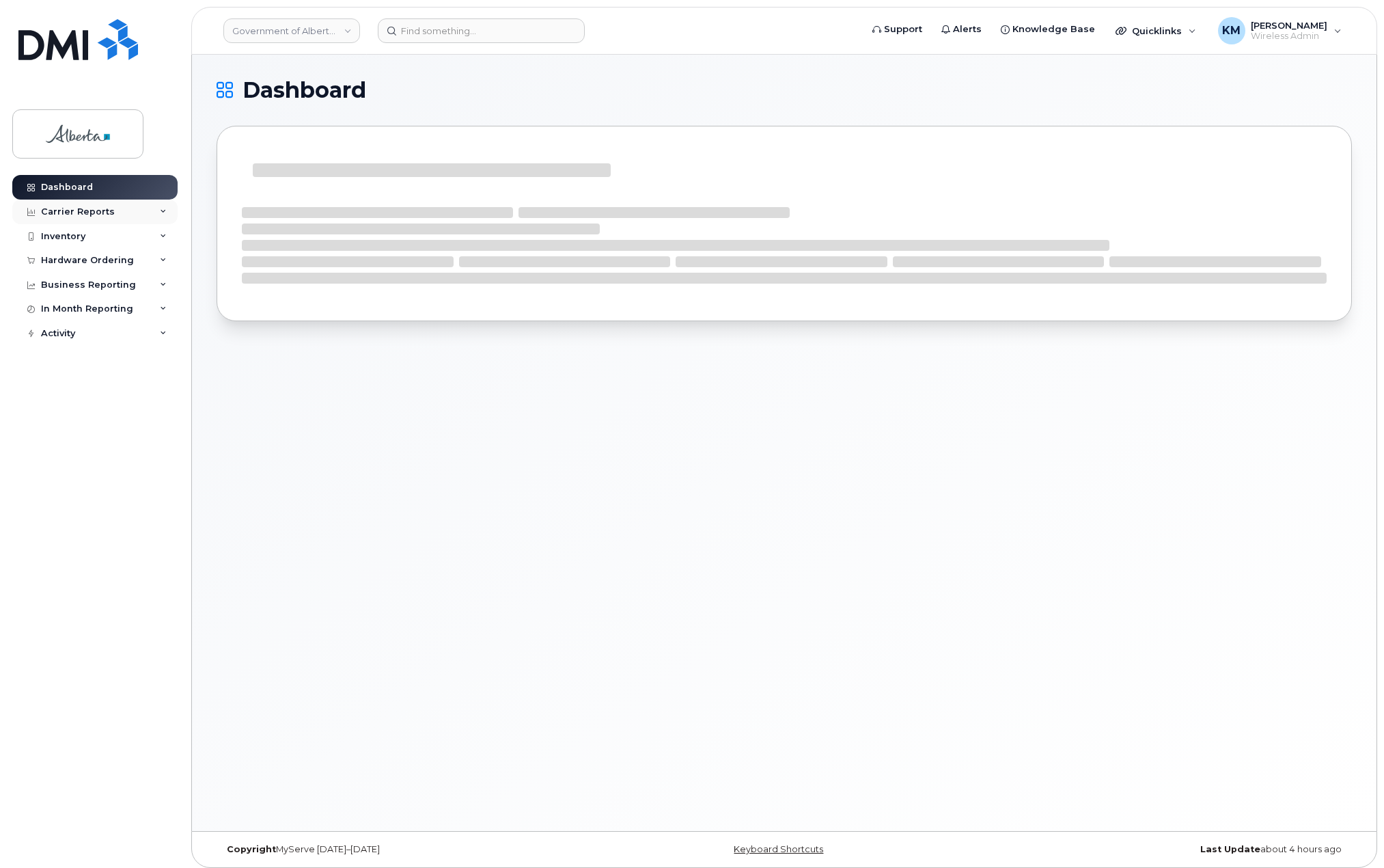
click at [89, 213] on div "Carrier Reports" at bounding box center [78, 212] width 74 height 11
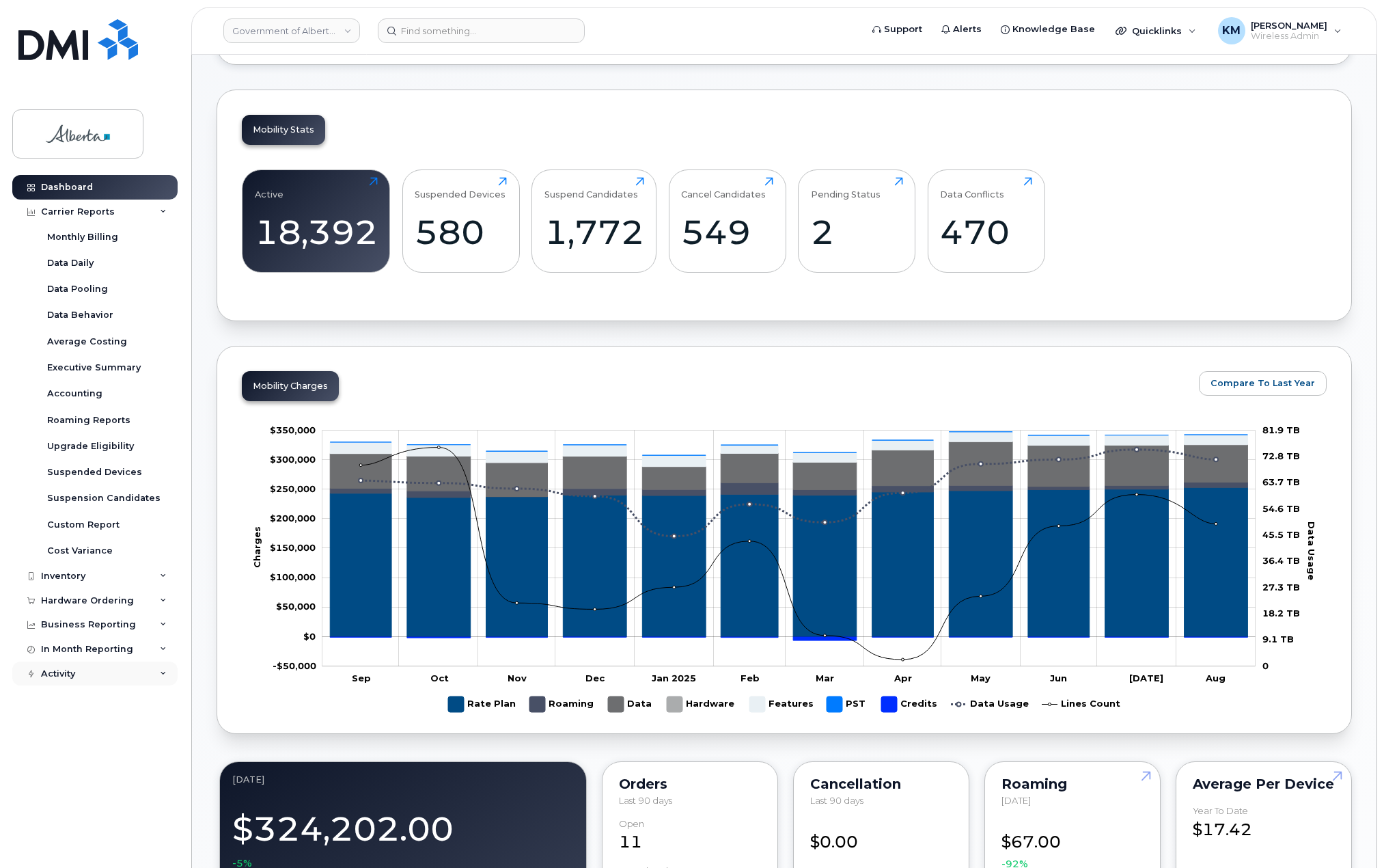
scroll to position [342, 0]
